Goal: Book appointment/travel/reservation

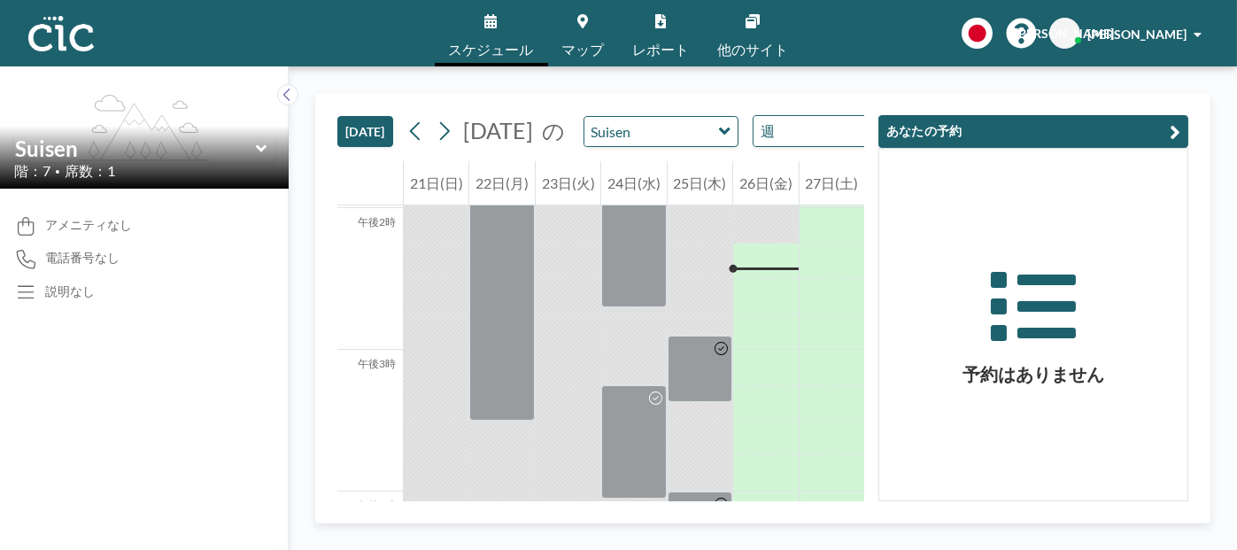
scroll to position [1983, 0]
click at [661, 146] on input "text" at bounding box center [651, 131] width 135 height 29
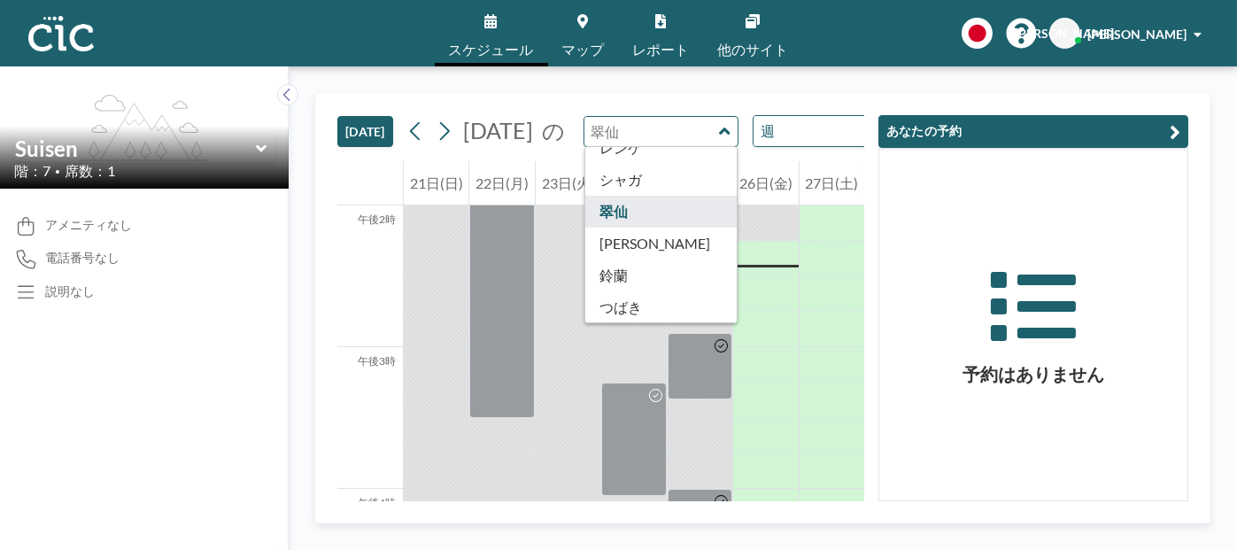
scroll to position [708, 0]
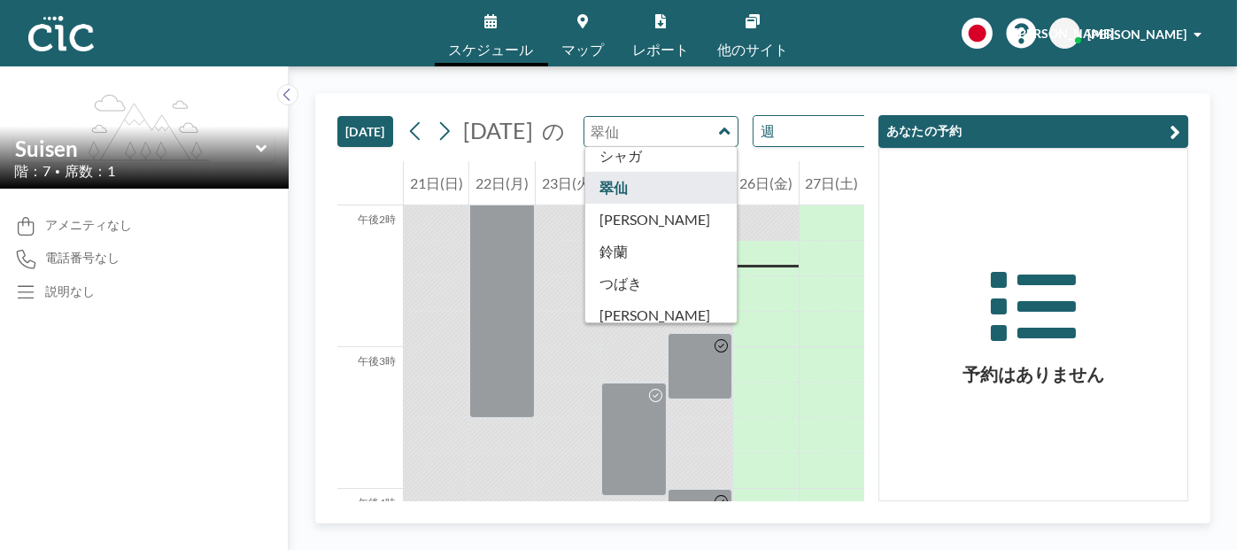
type input "Suisen"
click at [916, 275] on icon at bounding box center [1033, 313] width 308 height 99
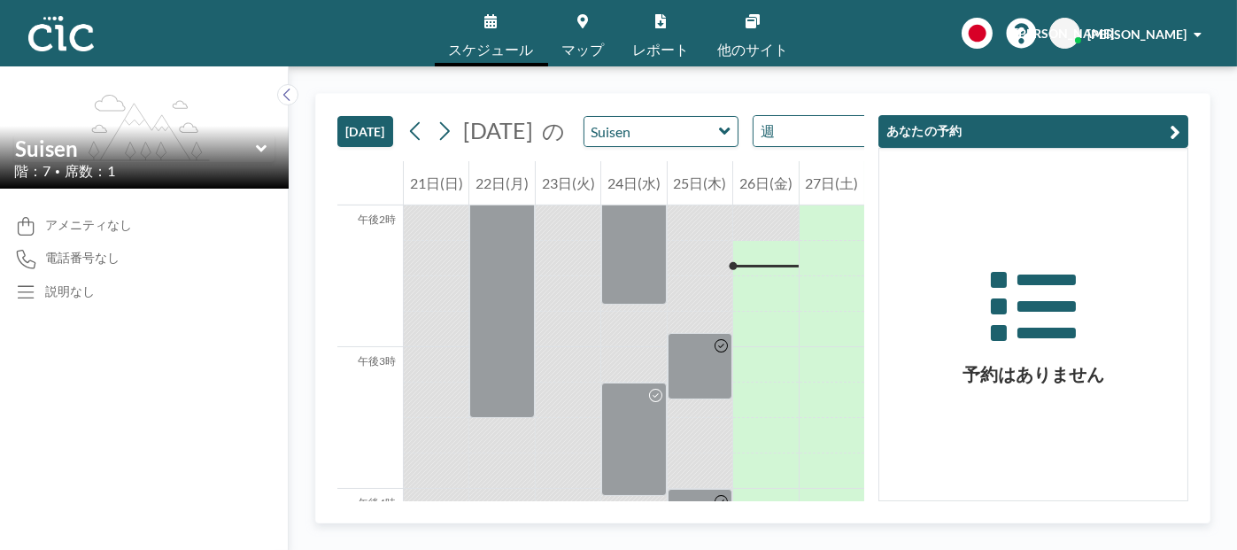
click at [719, 135] on icon at bounding box center [724, 131] width 11 height 7
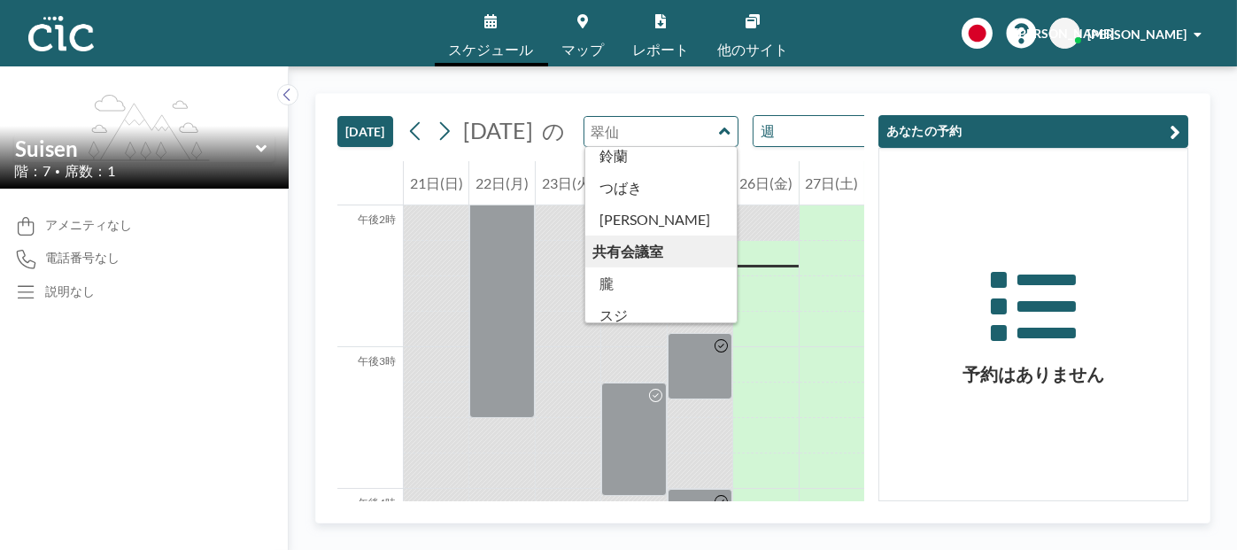
scroll to position [803, 0]
click at [887, 310] on icon at bounding box center [1033, 313] width 308 height 99
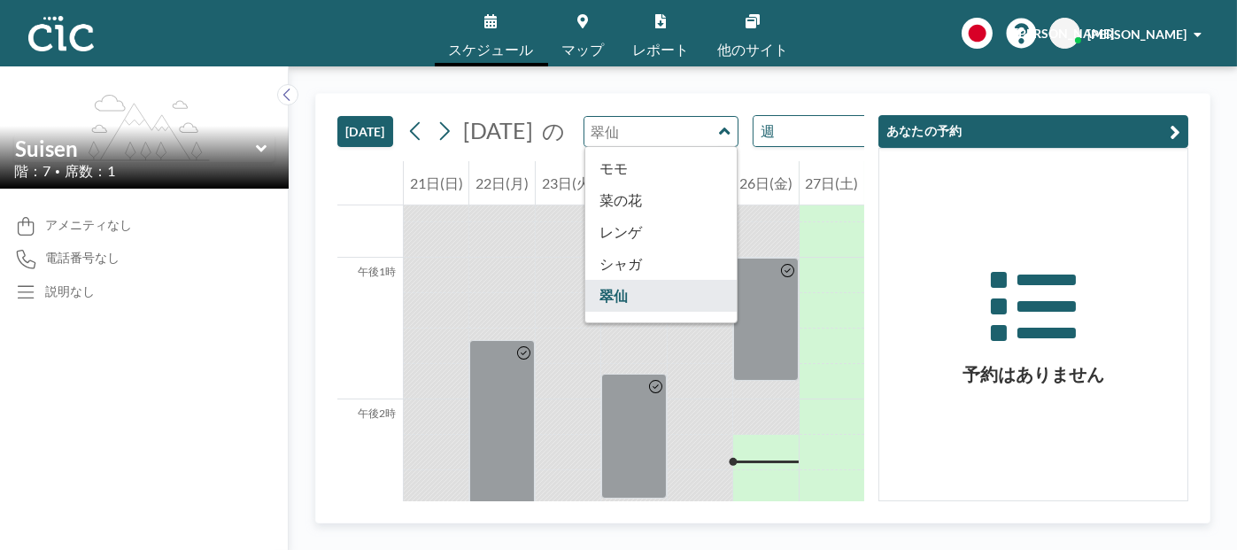
scroll to position [626, 0]
type input "Suisen"
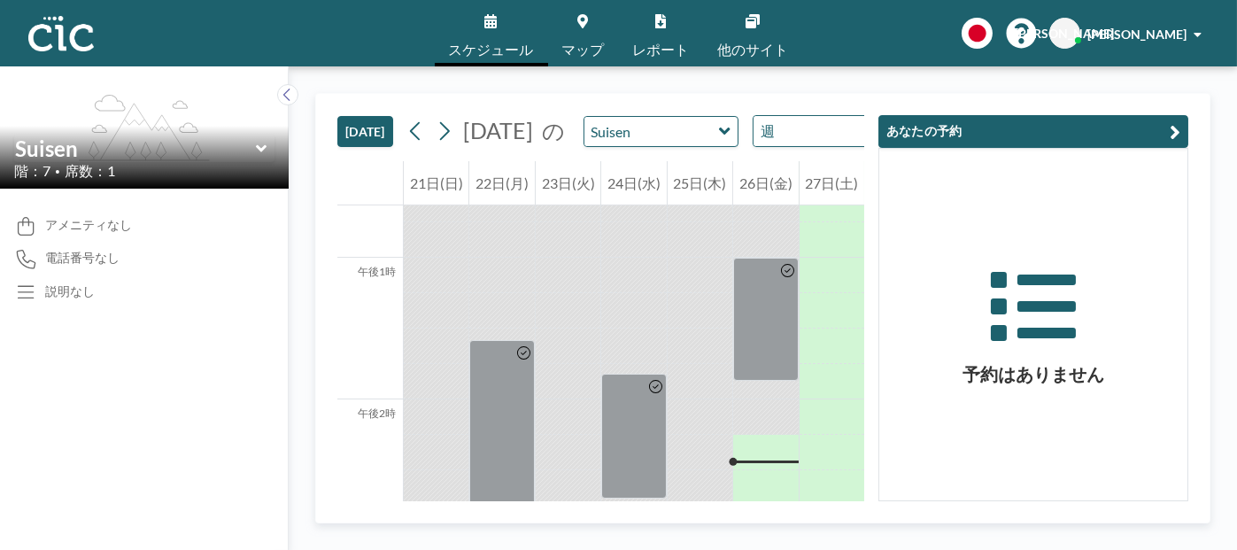
click at [719, 140] on icon at bounding box center [725, 131] width 12 height 18
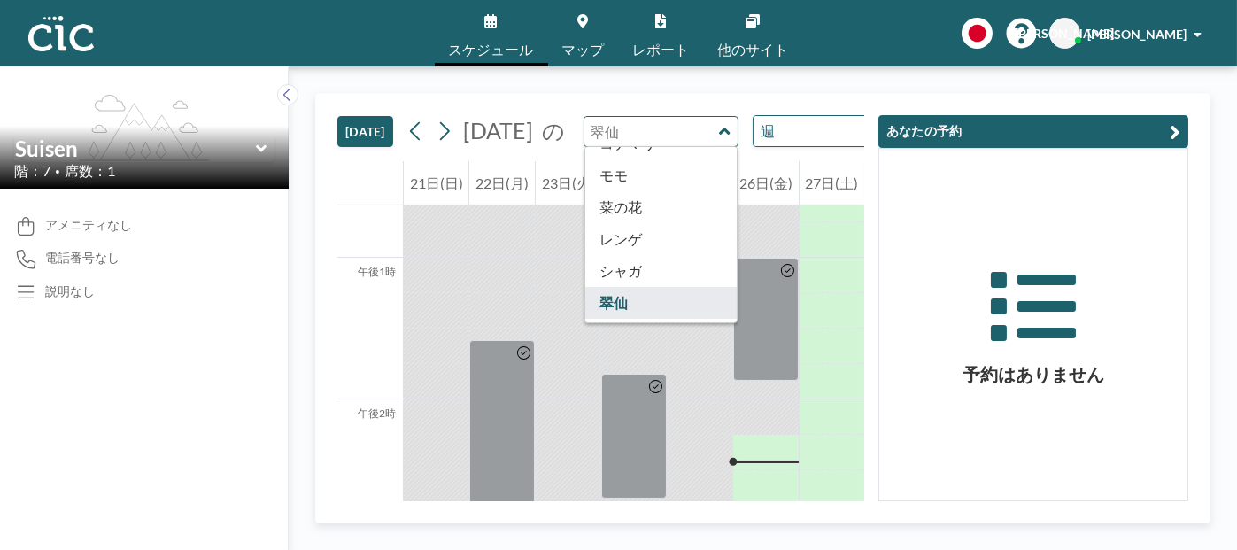
scroll to position [708, 0]
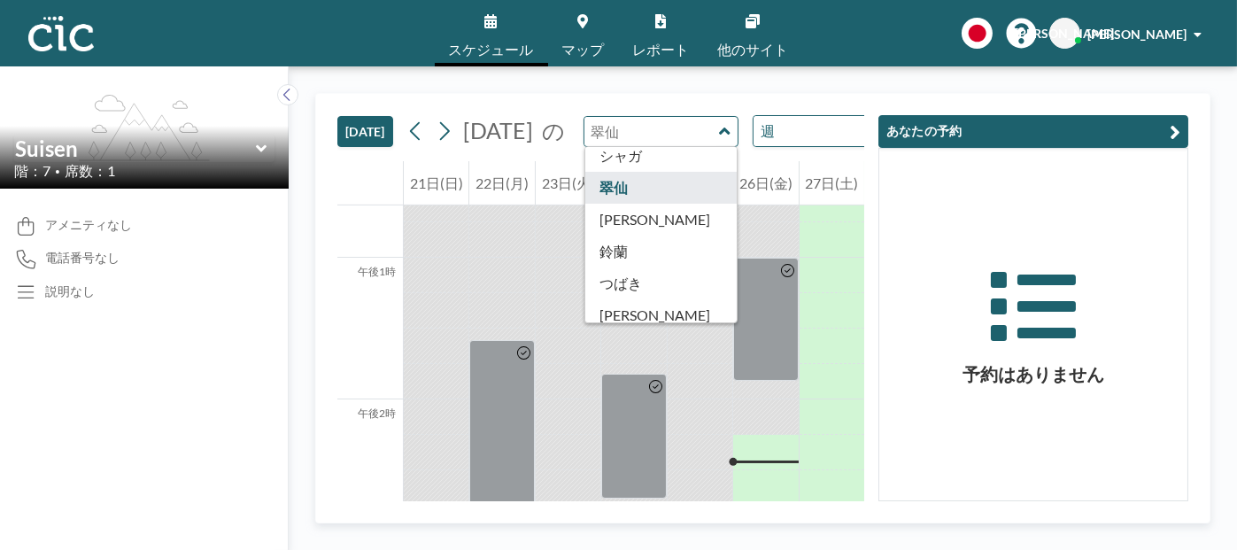
type input "Sumire"
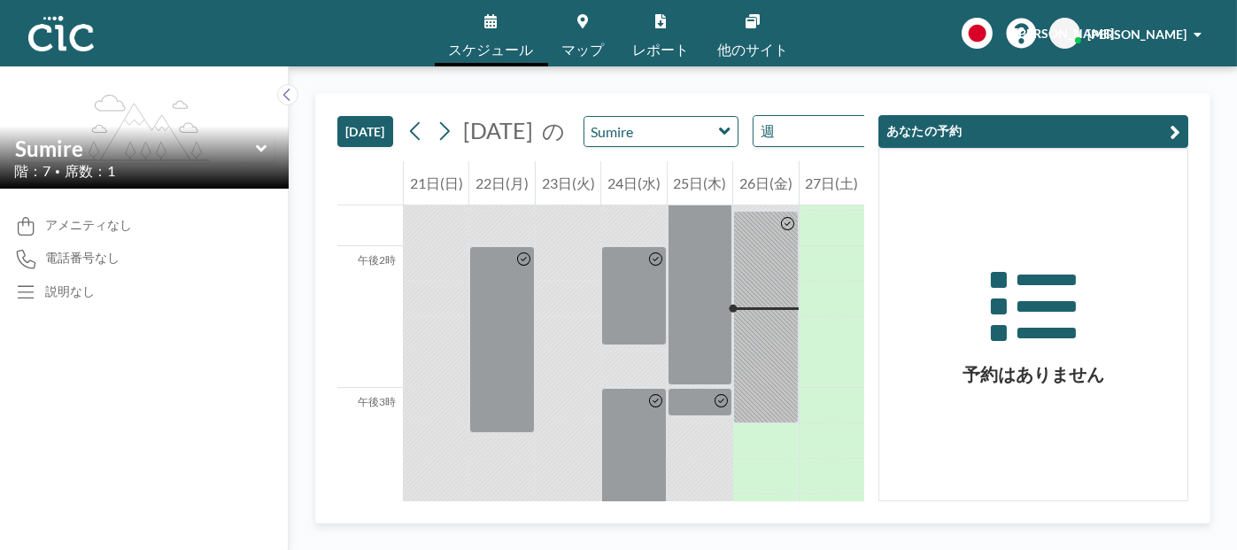
scroll to position [1983, 0]
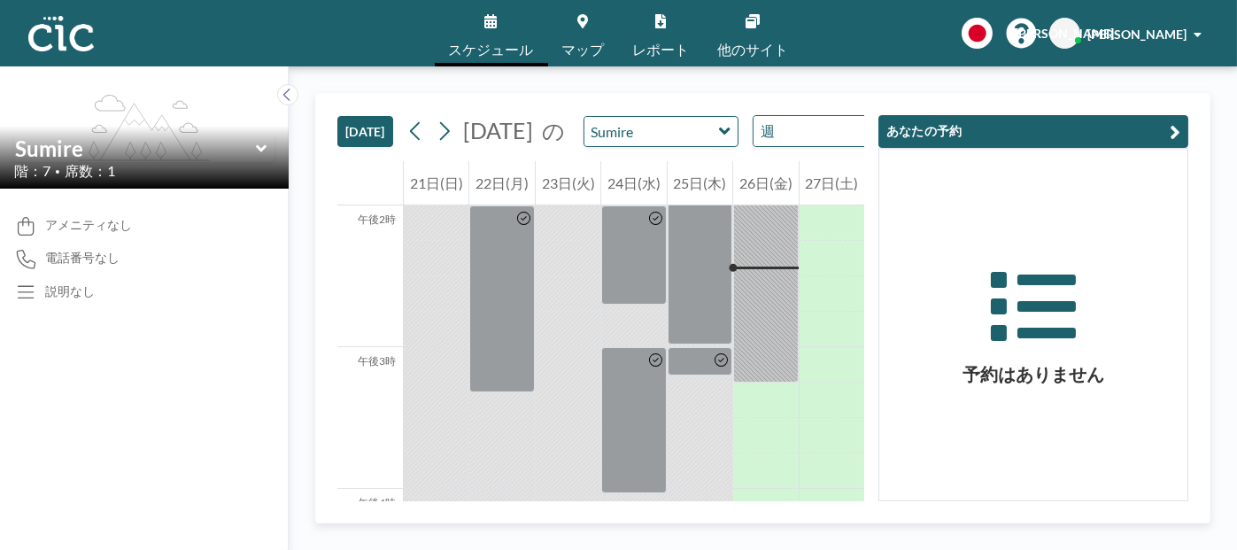
click at [719, 140] on icon at bounding box center [725, 131] width 12 height 18
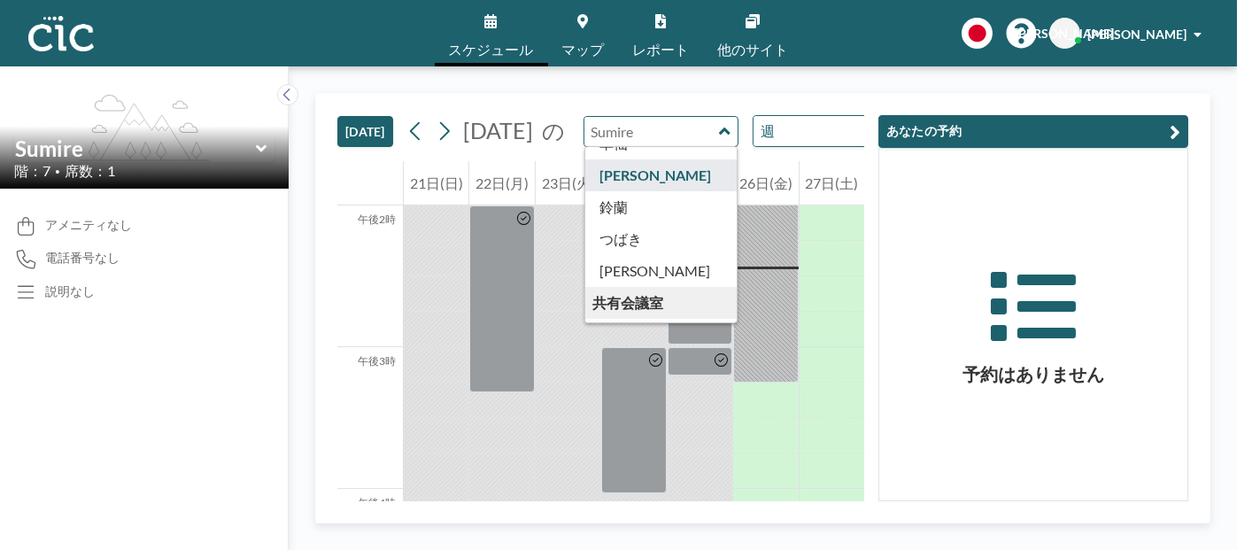
scroll to position [715, 0]
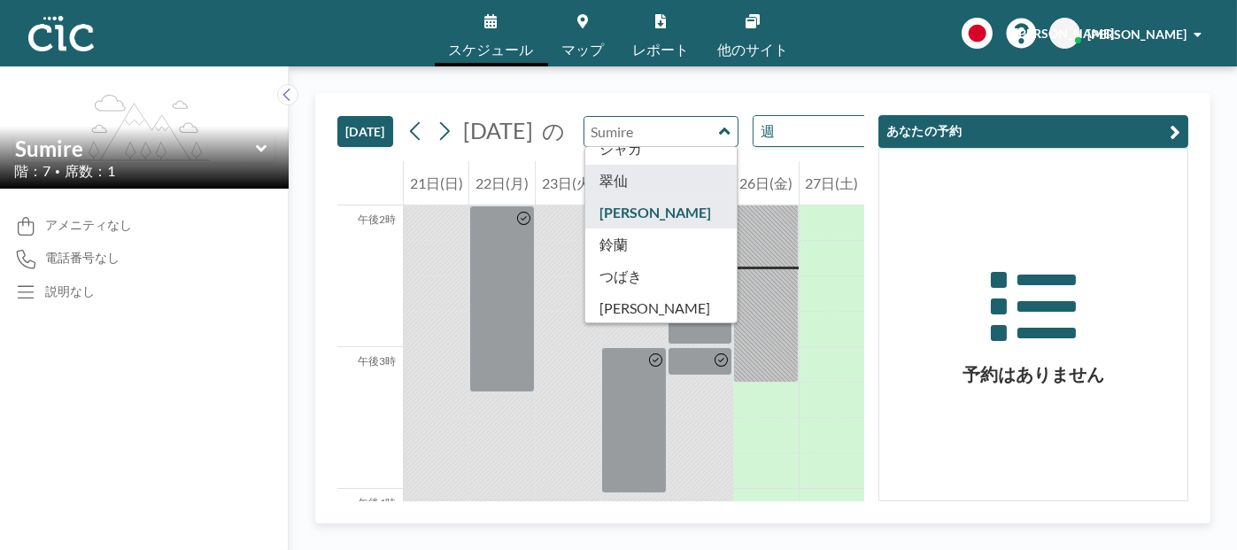
type input "Suisen"
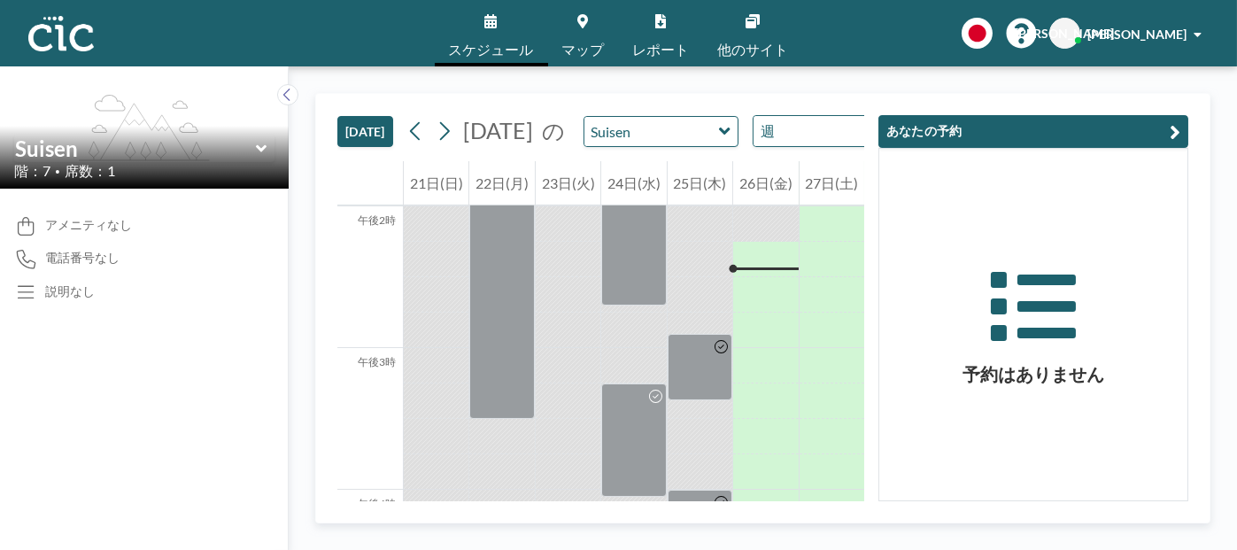
scroll to position [1983, 0]
click at [748, 312] on div at bounding box center [765, 293] width 65 height 35
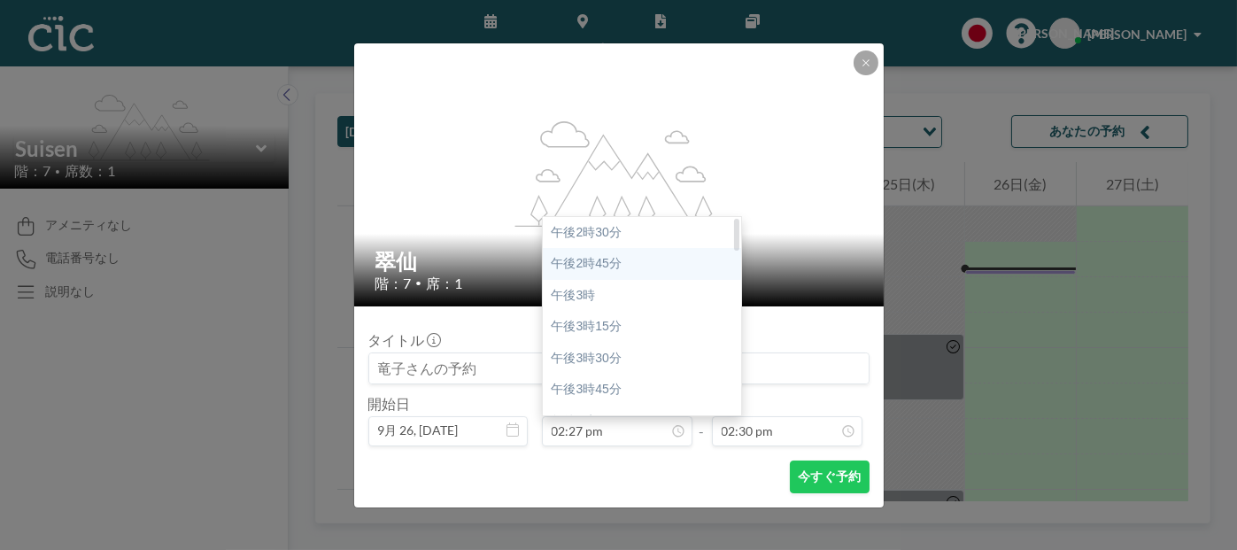
click at [615, 261] on font "午後2時45分" at bounding box center [587, 263] width 70 height 14
type input "02:45 pm"
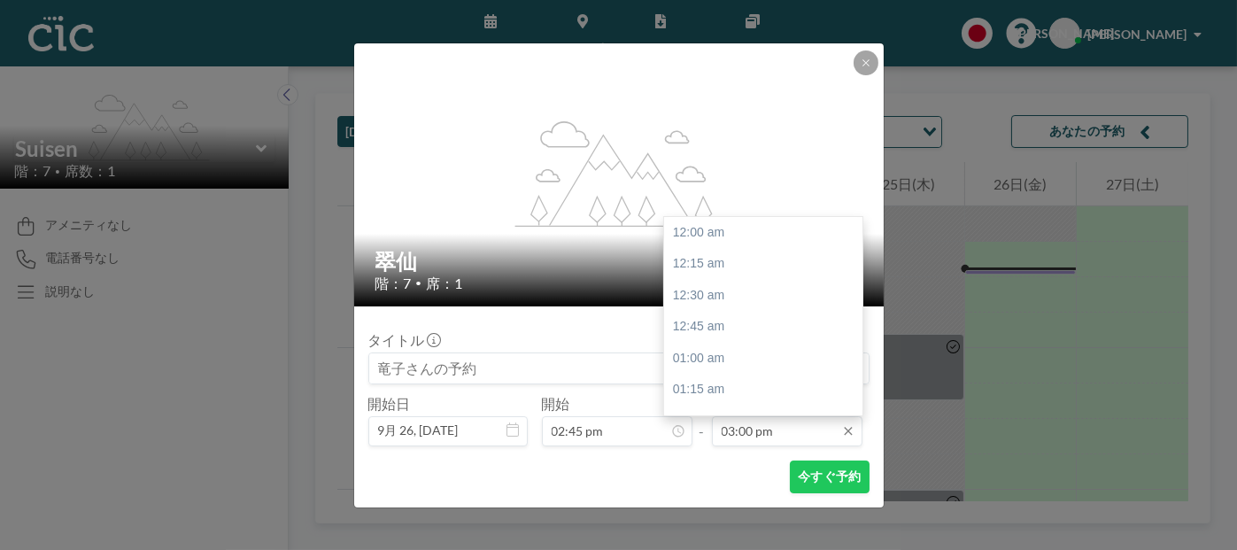
scroll to position [1890, 0]
click at [730, 322] on font "午後3時45分" at bounding box center [708, 327] width 70 height 14
type input "03:45 pm"
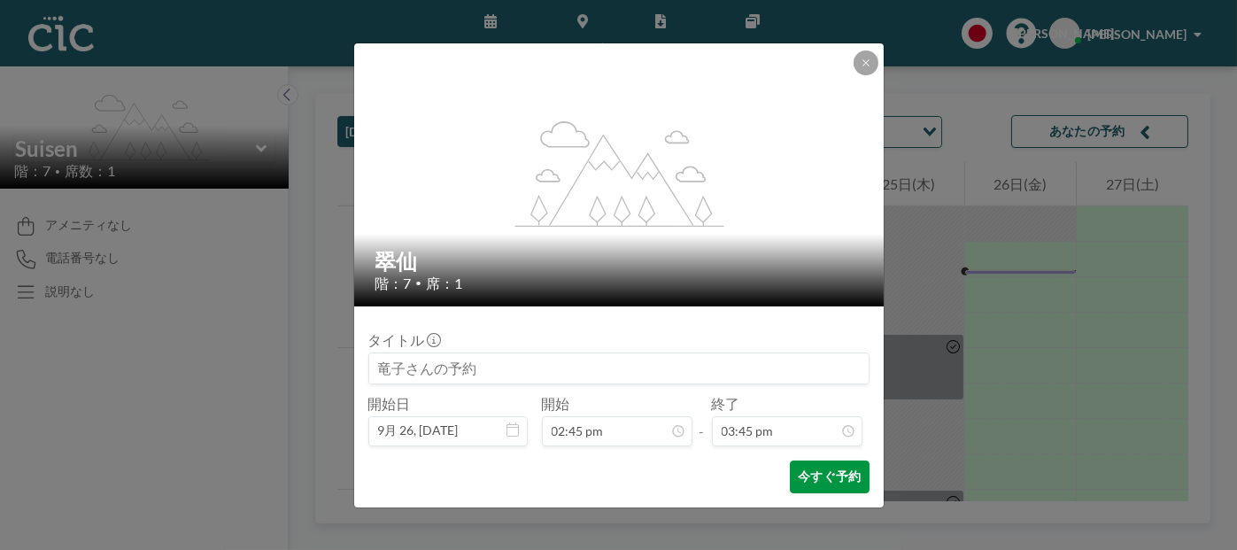
click at [819, 474] on font "今すぐ予約" at bounding box center [829, 475] width 63 height 15
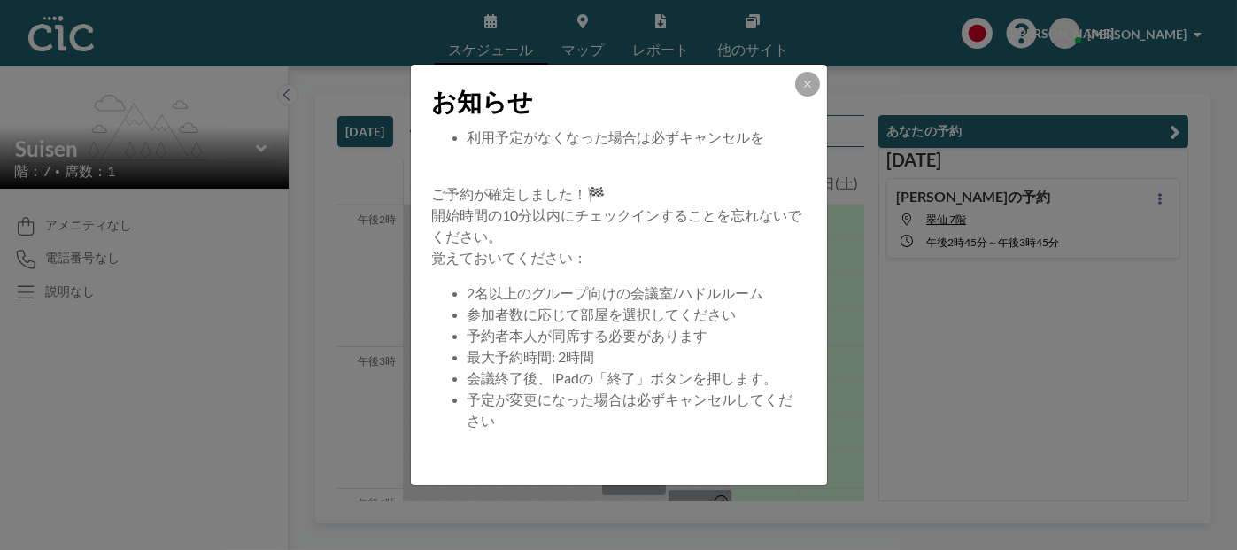
scroll to position [191, 0]
click at [808, 86] on icon at bounding box center [807, 84] width 11 height 11
